Goal: Communication & Community: Ask a question

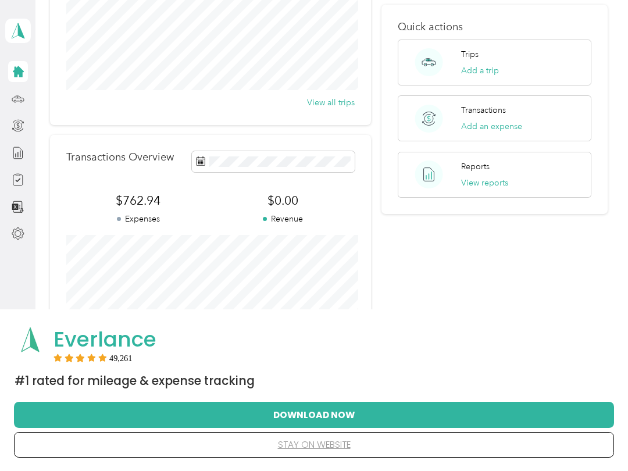
scroll to position [166, 0]
click at [491, 177] on button "View reports" at bounding box center [484, 183] width 47 height 12
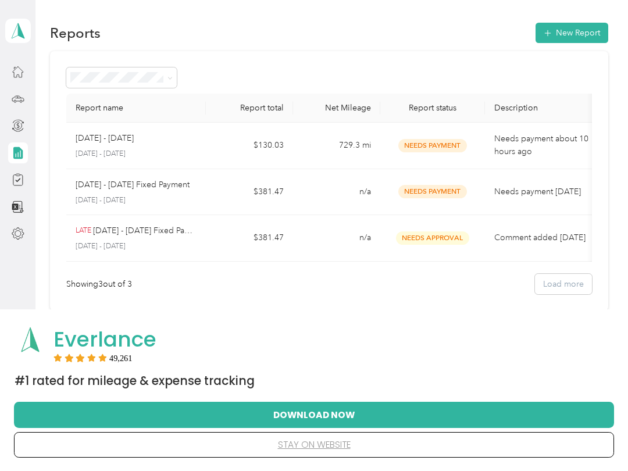
click at [581, 283] on div "Showing 3 out of 3 Load more" at bounding box center [329, 284] width 526 height 20
click at [12, 72] on icon at bounding box center [18, 71] width 13 height 13
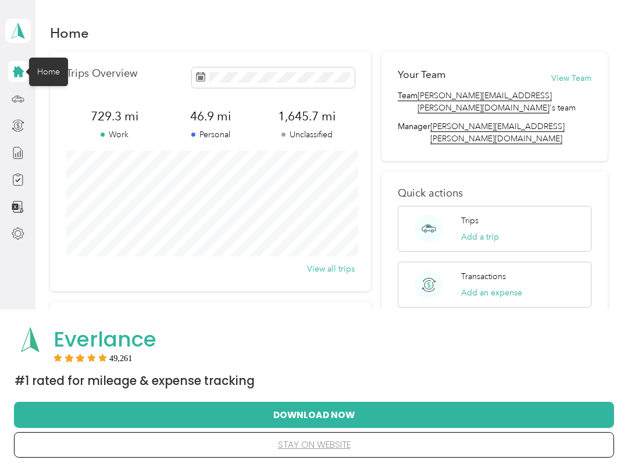
click at [26, 179] on div at bounding box center [18, 179] width 20 height 21
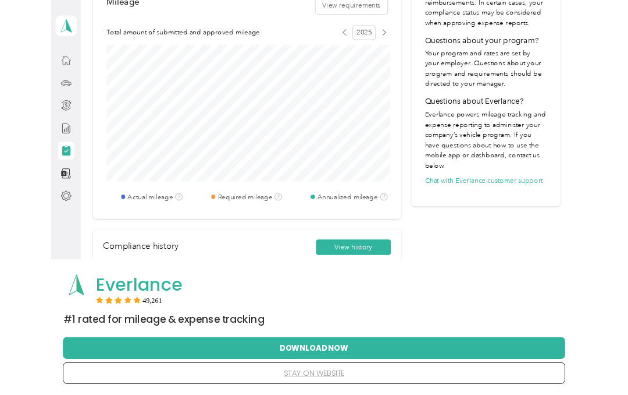
scroll to position [400, 0]
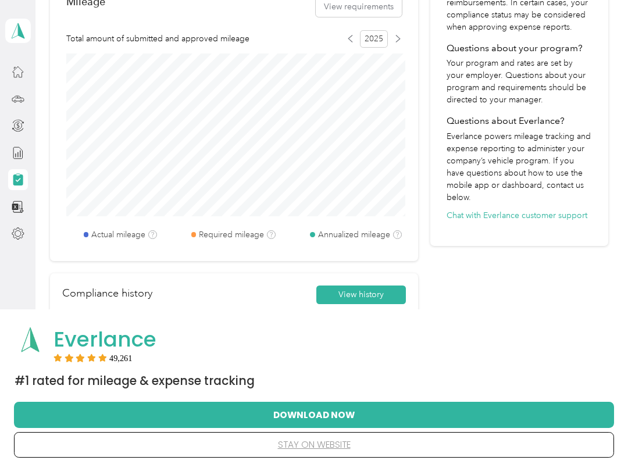
click at [366, 303] on button "View history" at bounding box center [362, 295] width 90 height 19
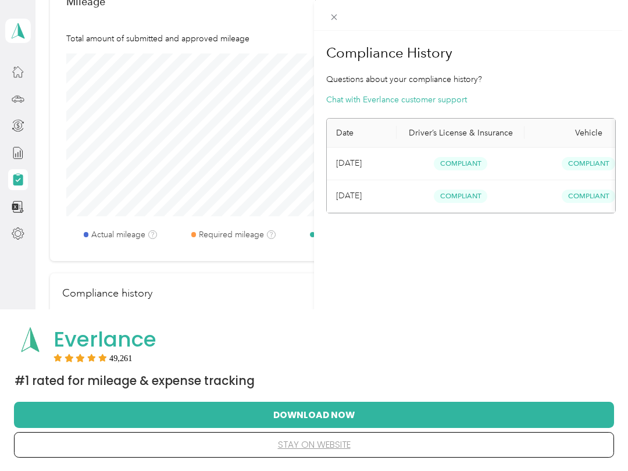
click at [409, 105] on button "Chat with Everlance customer support" at bounding box center [396, 100] width 141 height 12
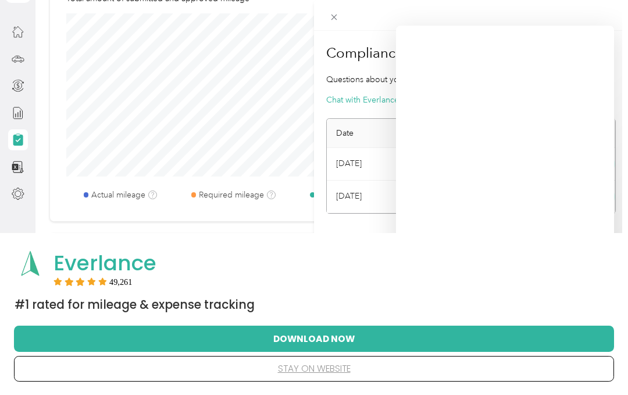
scroll to position [148, 0]
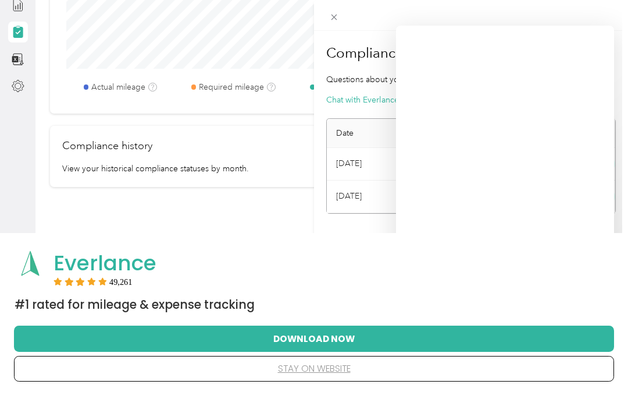
click at [344, 381] on button "stay on website" at bounding box center [314, 368] width 563 height 24
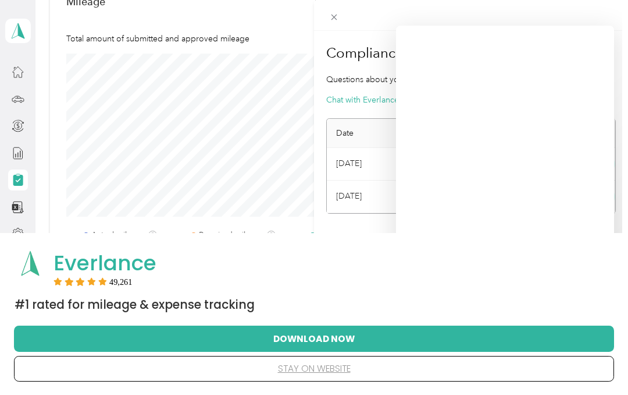
scroll to position [47, 0]
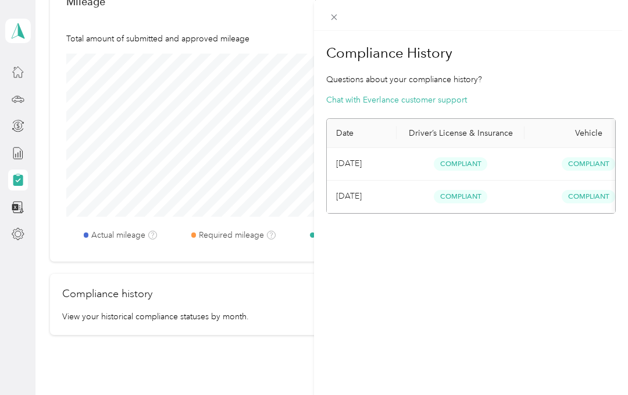
click at [427, 104] on button "Chat with Everlance customer support" at bounding box center [396, 100] width 141 height 12
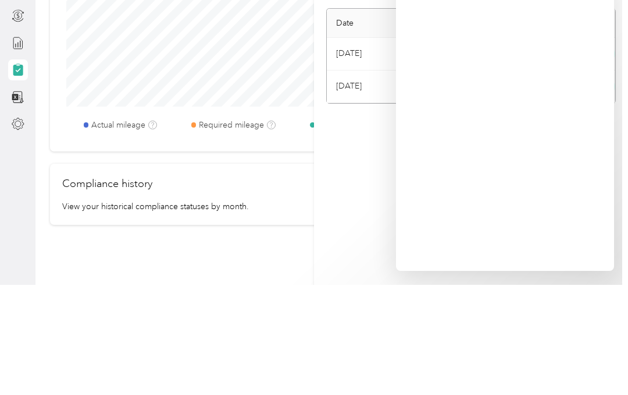
scroll to position [47, 0]
